Goal: Check status: Check status

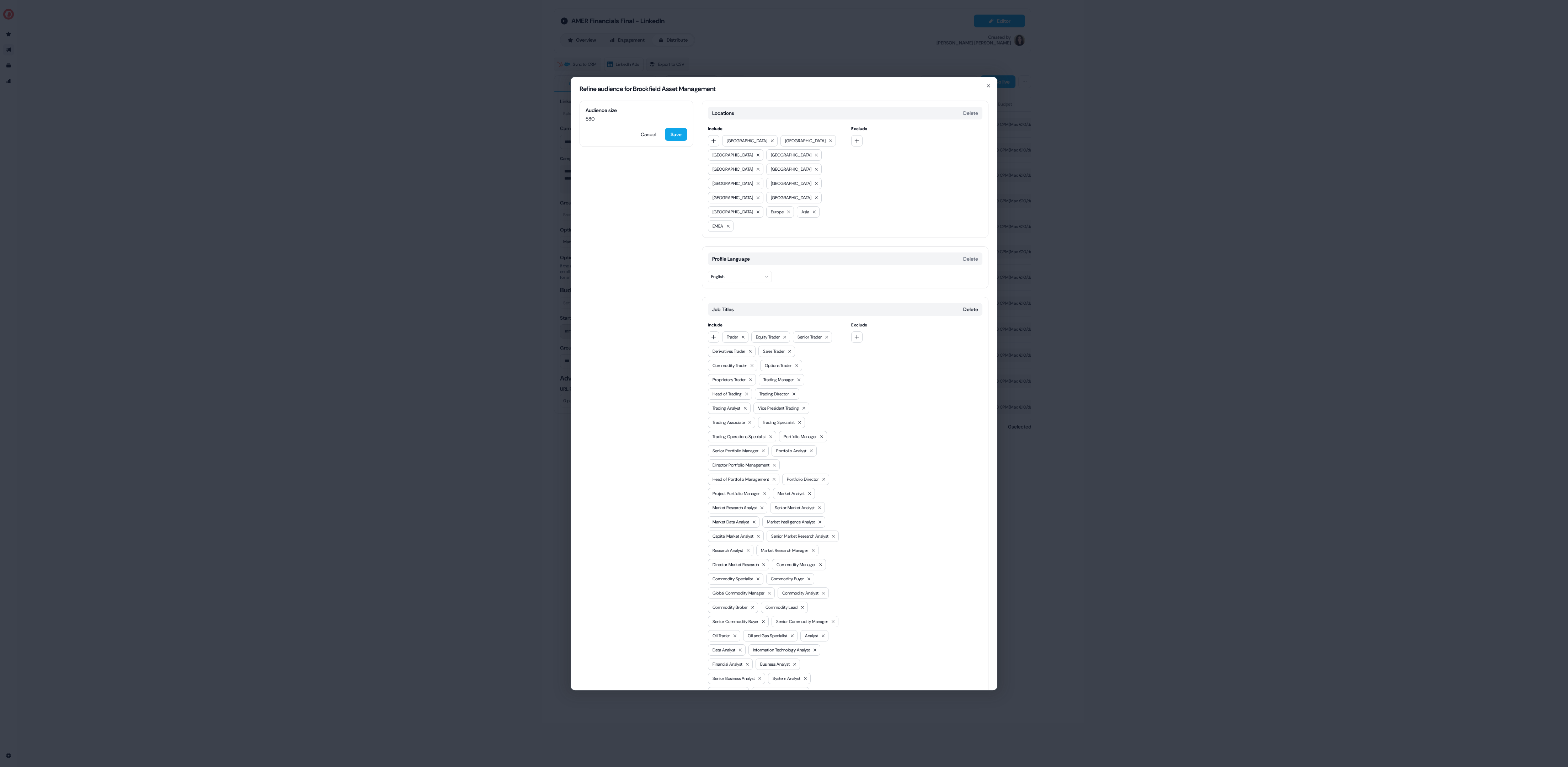
click at [432, 270] on div "Refine audience for Brookfield Asset Management Audience size 580 Cancel Save L…" at bounding box center [784, 383] width 1568 height 767
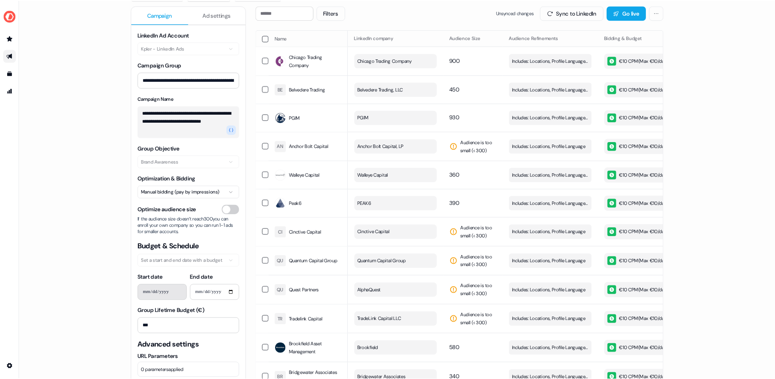
scroll to position [83, 0]
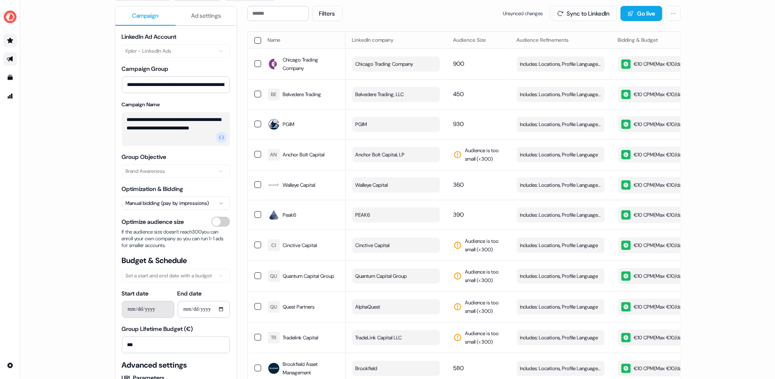
click at [14, 40] on link "Go to prospects" at bounding box center [9, 40] width 13 height 13
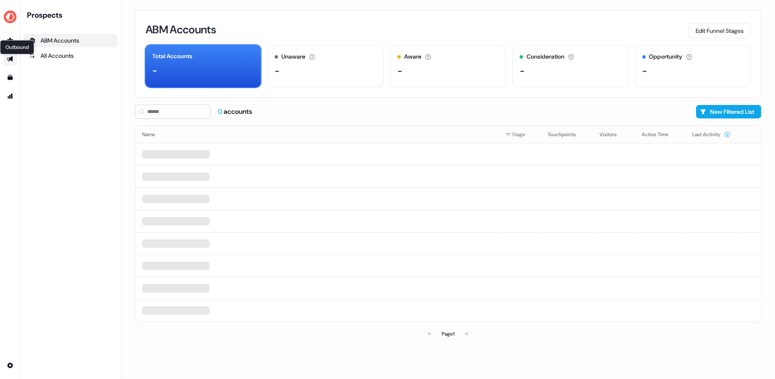
click at [9, 59] on icon "Go to outbound experience" at bounding box center [10, 58] width 6 height 5
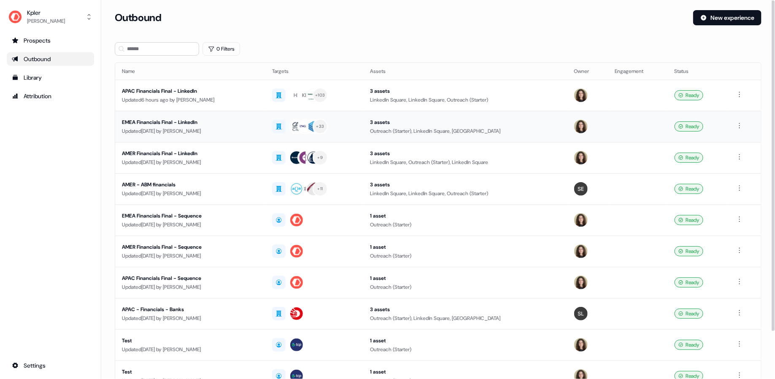
click at [244, 124] on div "EMEA Financials Final - LinkedIn" at bounding box center [190, 122] width 137 height 8
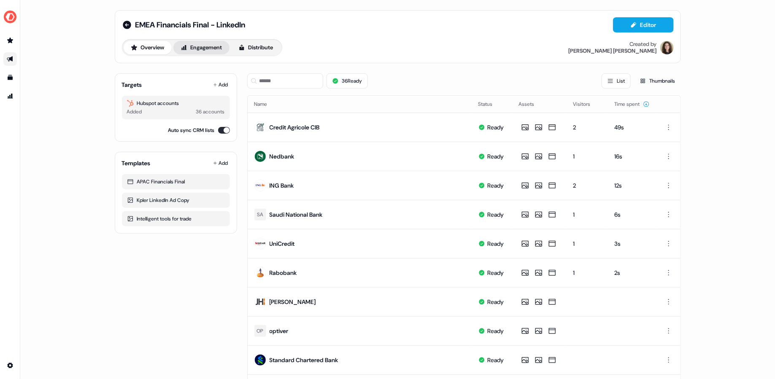
click at [212, 46] on button "Engagement" at bounding box center [201, 47] width 56 height 13
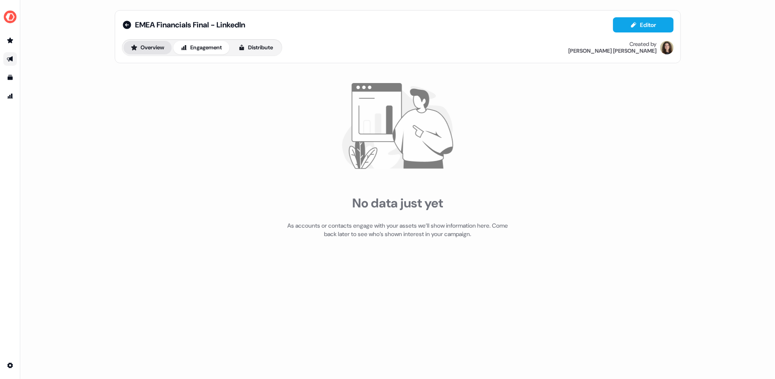
click at [135, 45] on icon at bounding box center [134, 47] width 7 height 7
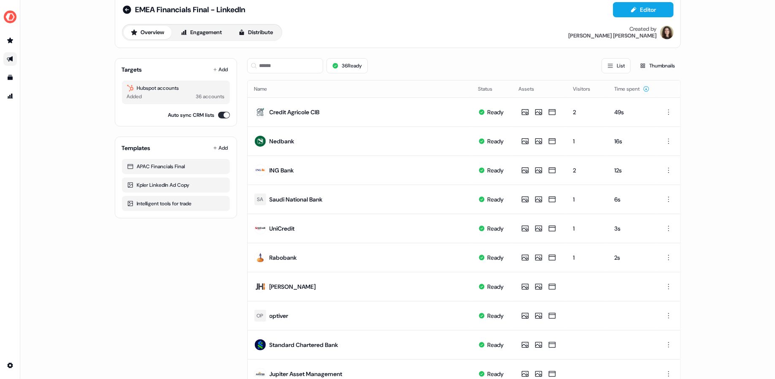
scroll to position [15, 0]
click at [582, 111] on div "2" at bounding box center [587, 112] width 28 height 8
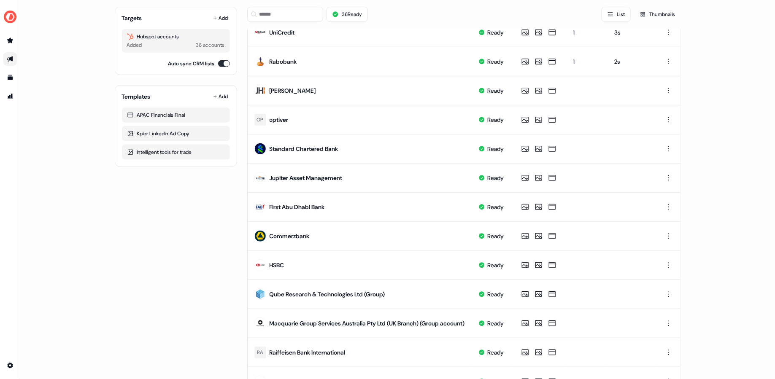
scroll to position [0, 0]
